Goal: Task Accomplishment & Management: Use online tool/utility

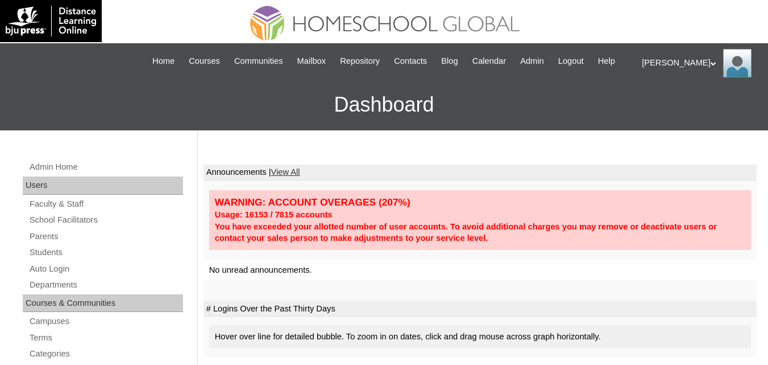
click at [43, 276] on link "Auto Login" at bounding box center [105, 269] width 155 height 14
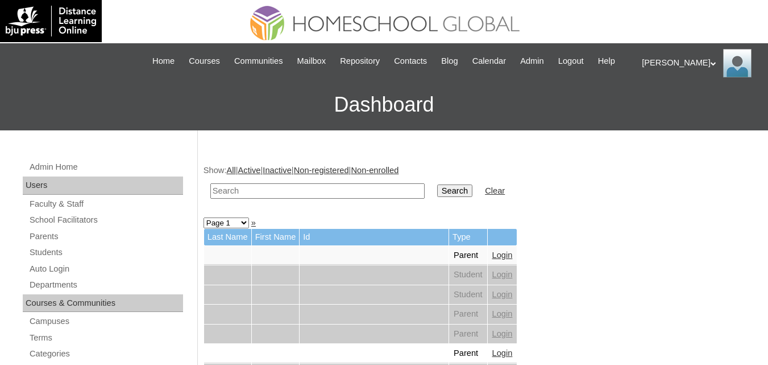
click at [324, 199] on input "text" at bounding box center [317, 190] width 214 height 15
paste input "Eshe Allie"
type input "Eshe Allie"
click at [437, 197] on input "Search" at bounding box center [454, 190] width 35 height 13
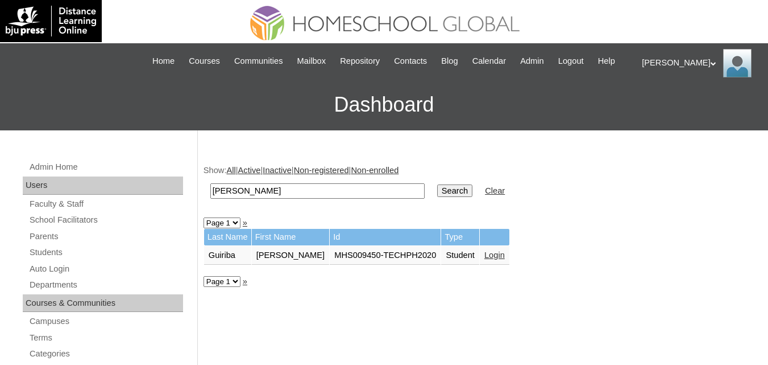
click at [485, 259] on link "Login" at bounding box center [495, 254] width 20 height 9
